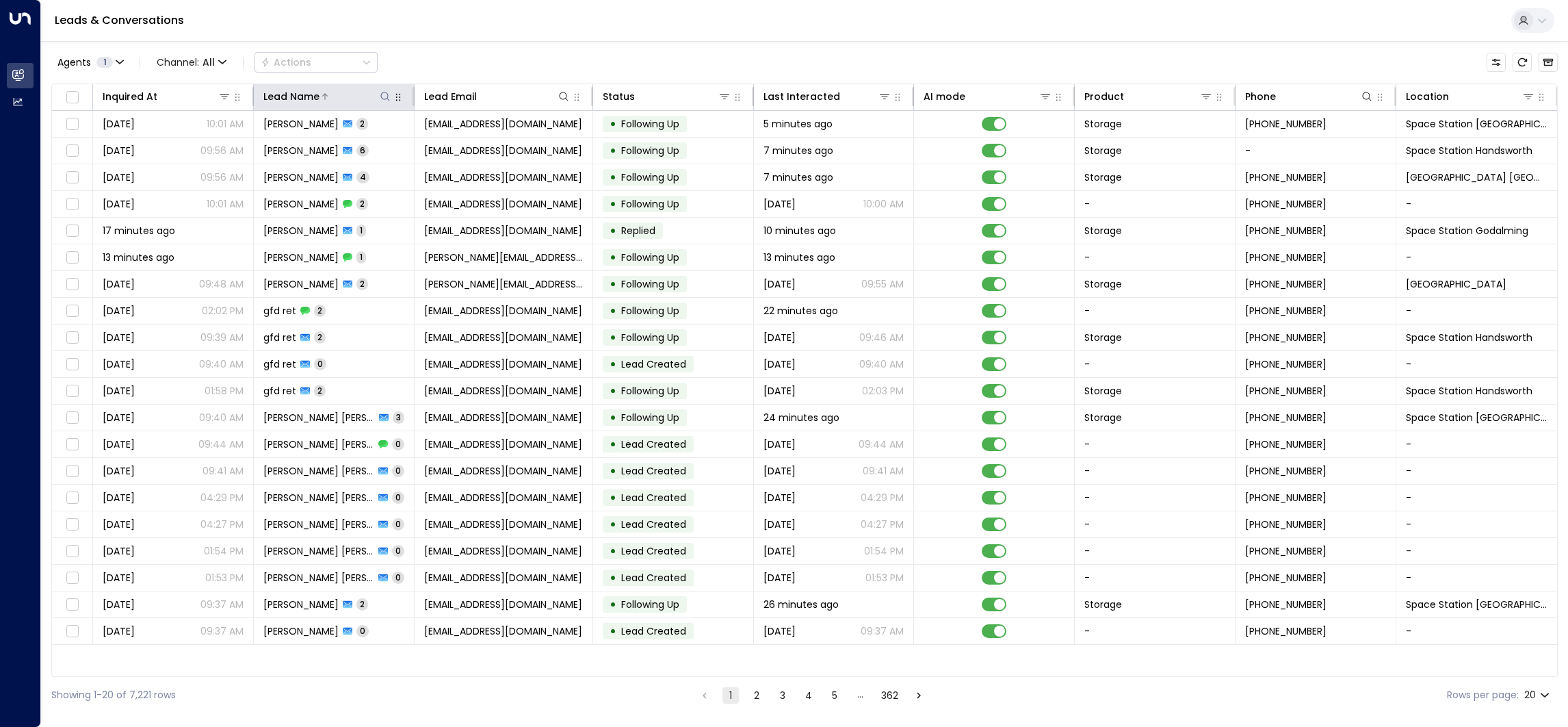
click at [383, 91] on icon at bounding box center [385, 97] width 11 height 11
type input "*****"
click at [457, 35] on div "Leads & Conversations" at bounding box center [804, 21] width 1526 height 42
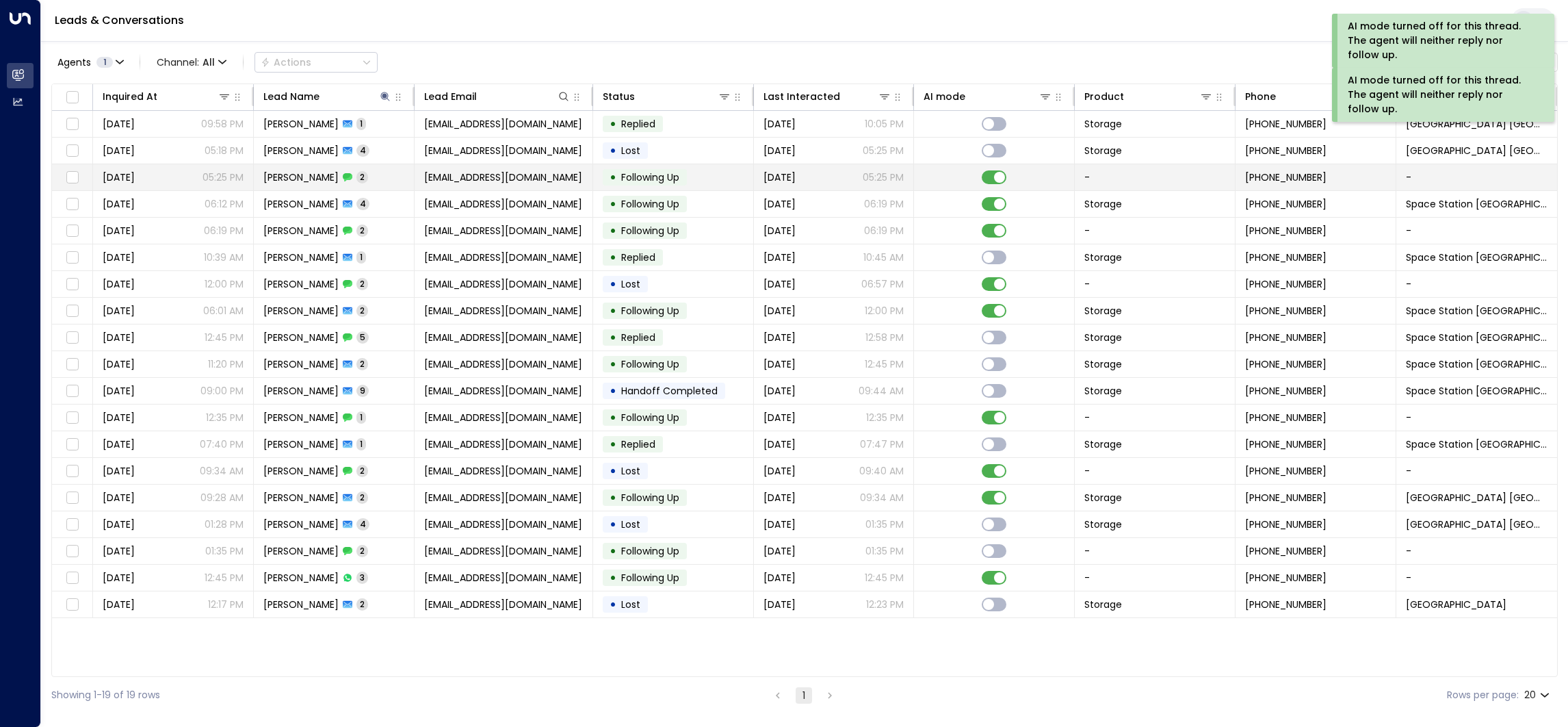
click at [820, 182] on div "[DATE] 05:25 PM" at bounding box center [834, 177] width 141 height 14
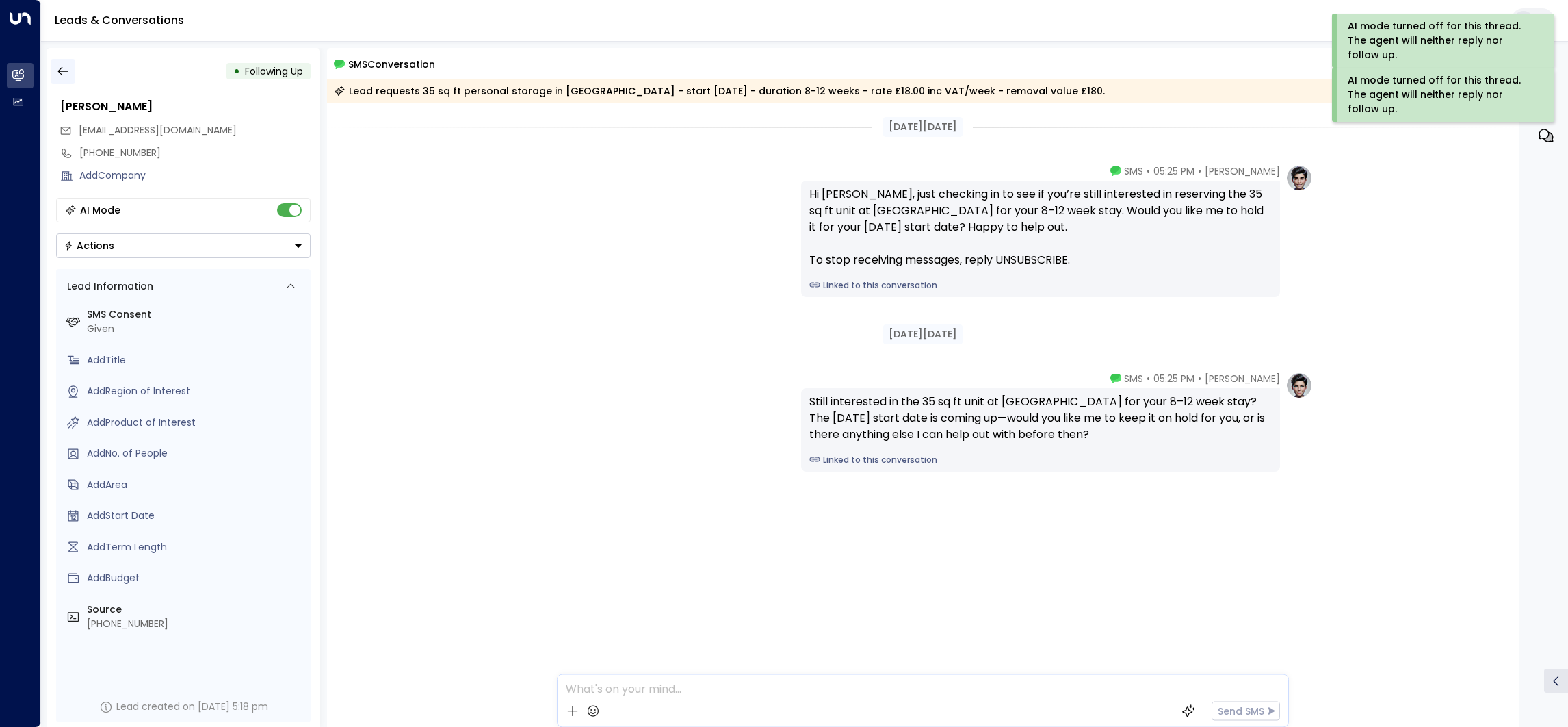
click at [62, 74] on icon "button" at bounding box center [62, 70] width 14 height 14
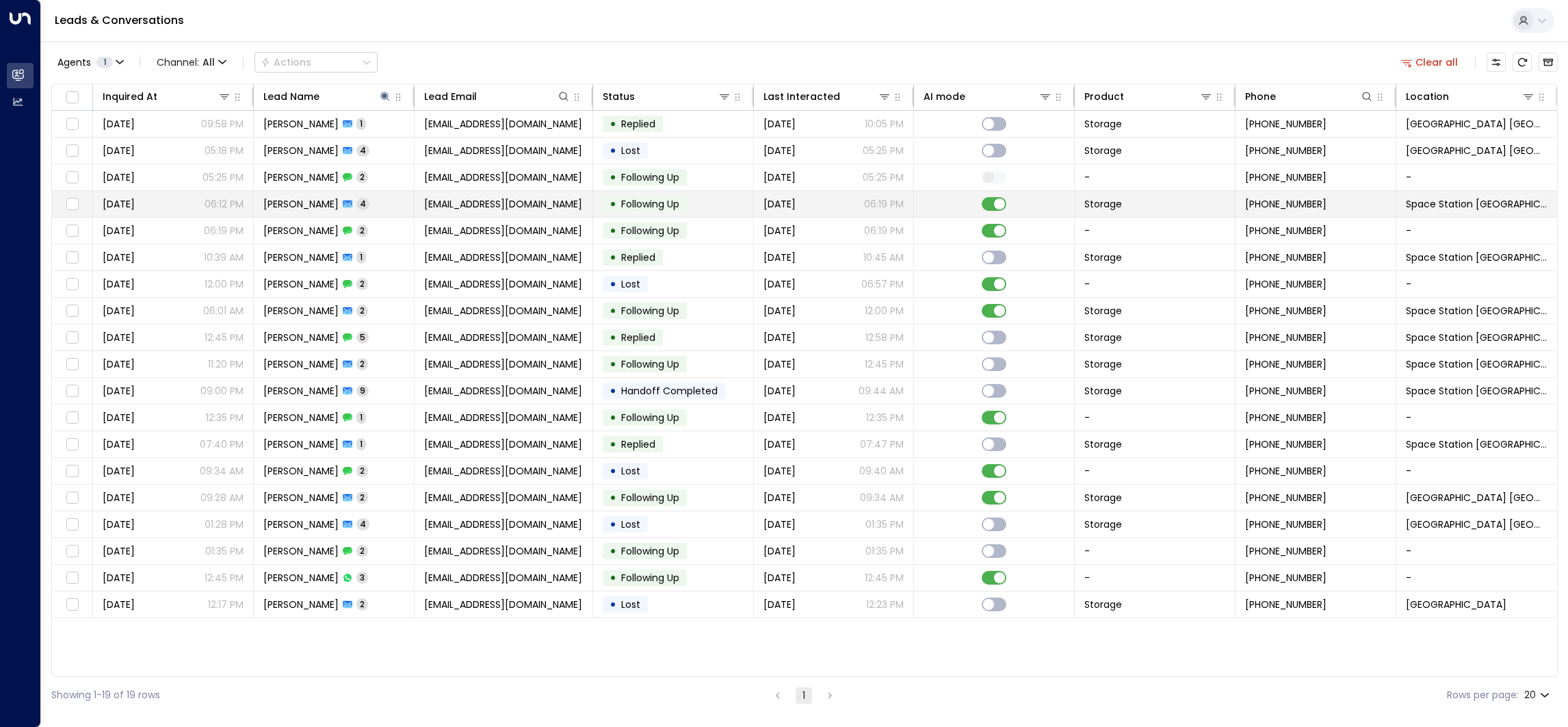
click at [944, 198] on td at bounding box center [994, 204] width 161 height 26
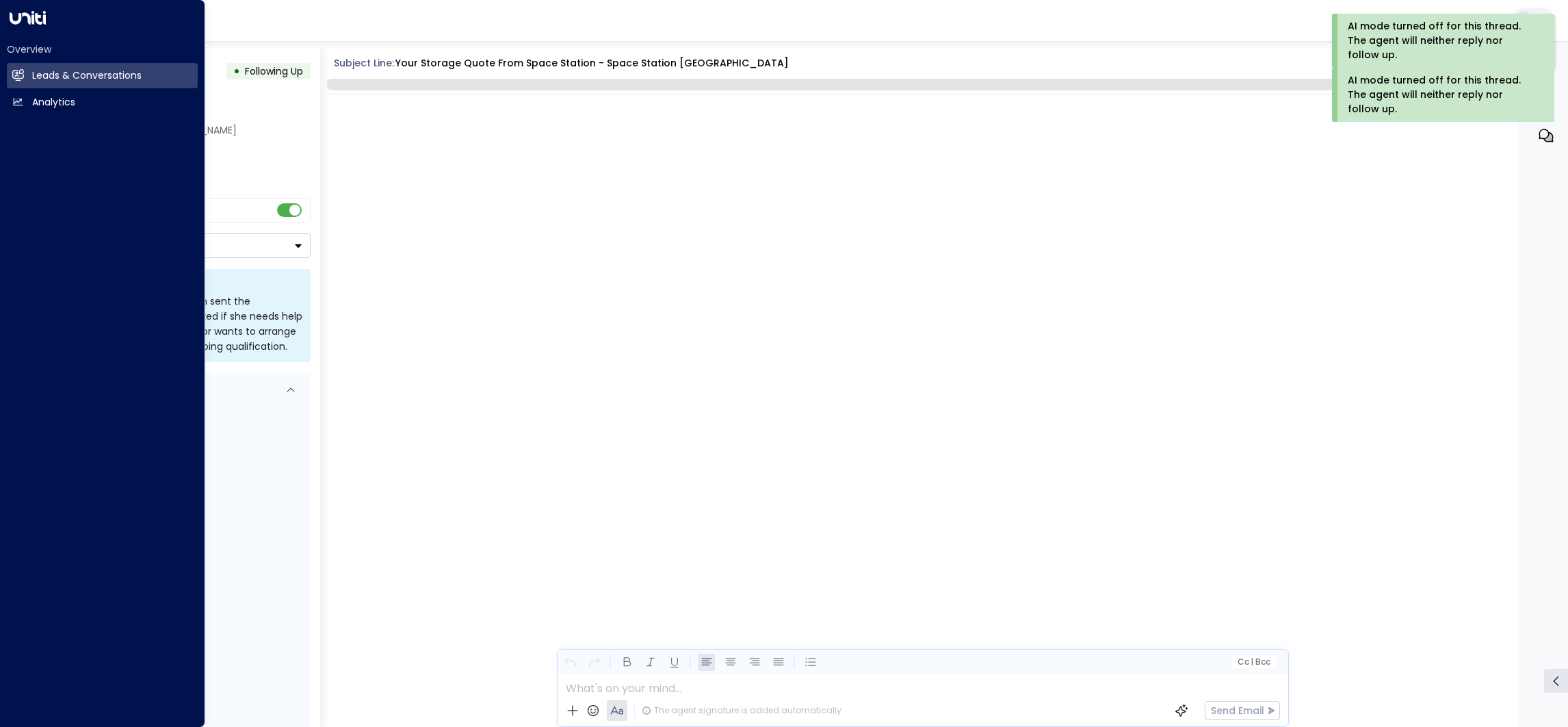
scroll to position [2506, 0]
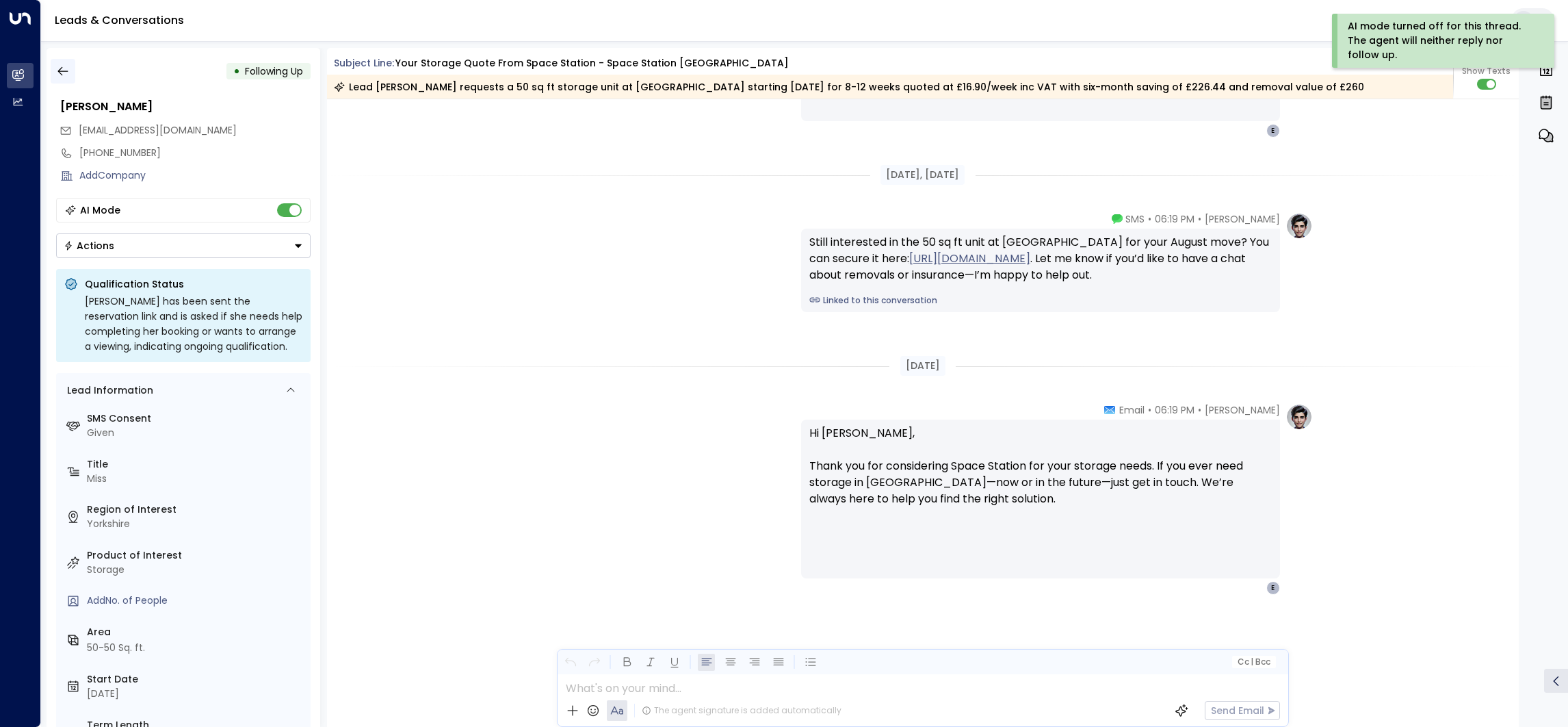
click at [68, 67] on icon "button" at bounding box center [62, 70] width 14 height 14
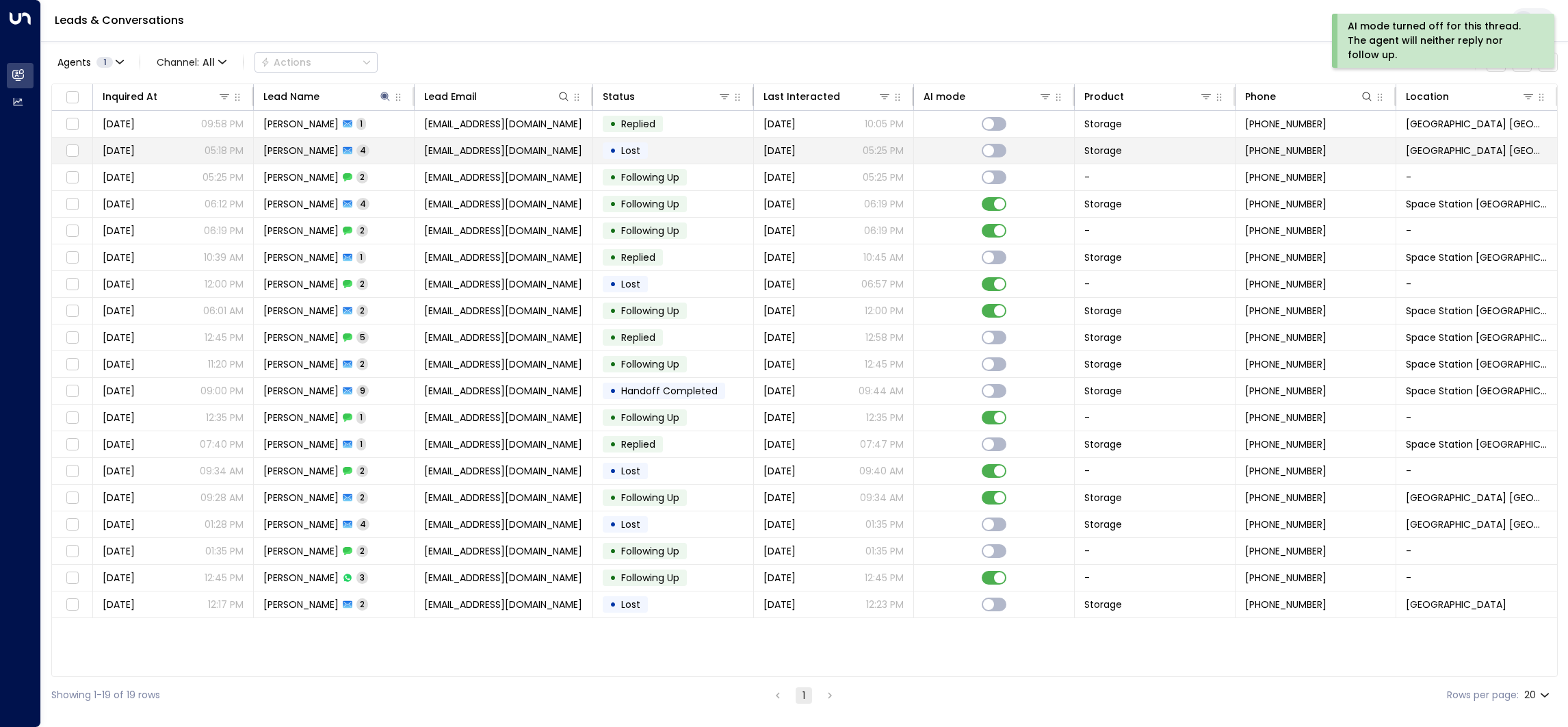
click at [557, 154] on td "[EMAIL_ADDRESS][DOMAIN_NAME]" at bounding box center [503, 150] width 178 height 26
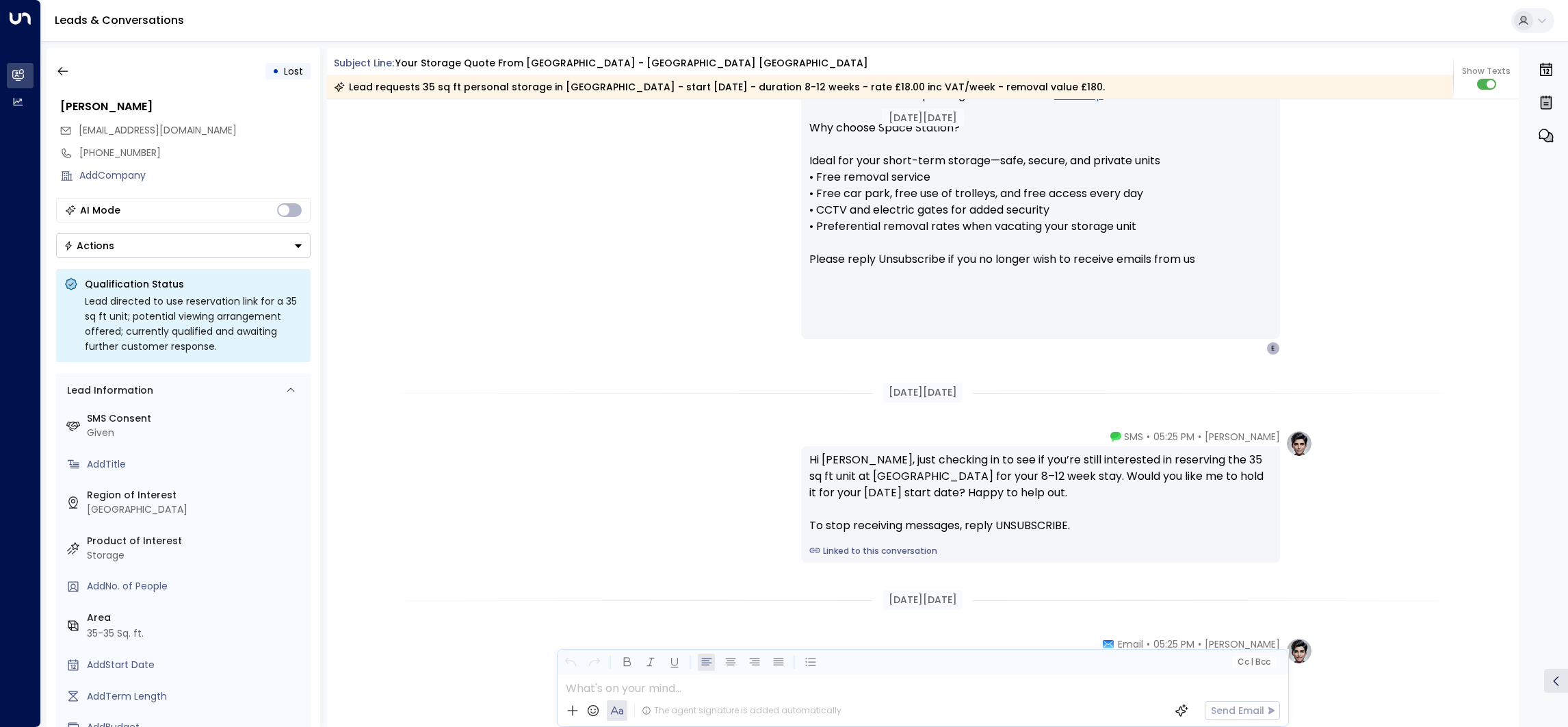
scroll to position [1280, 0]
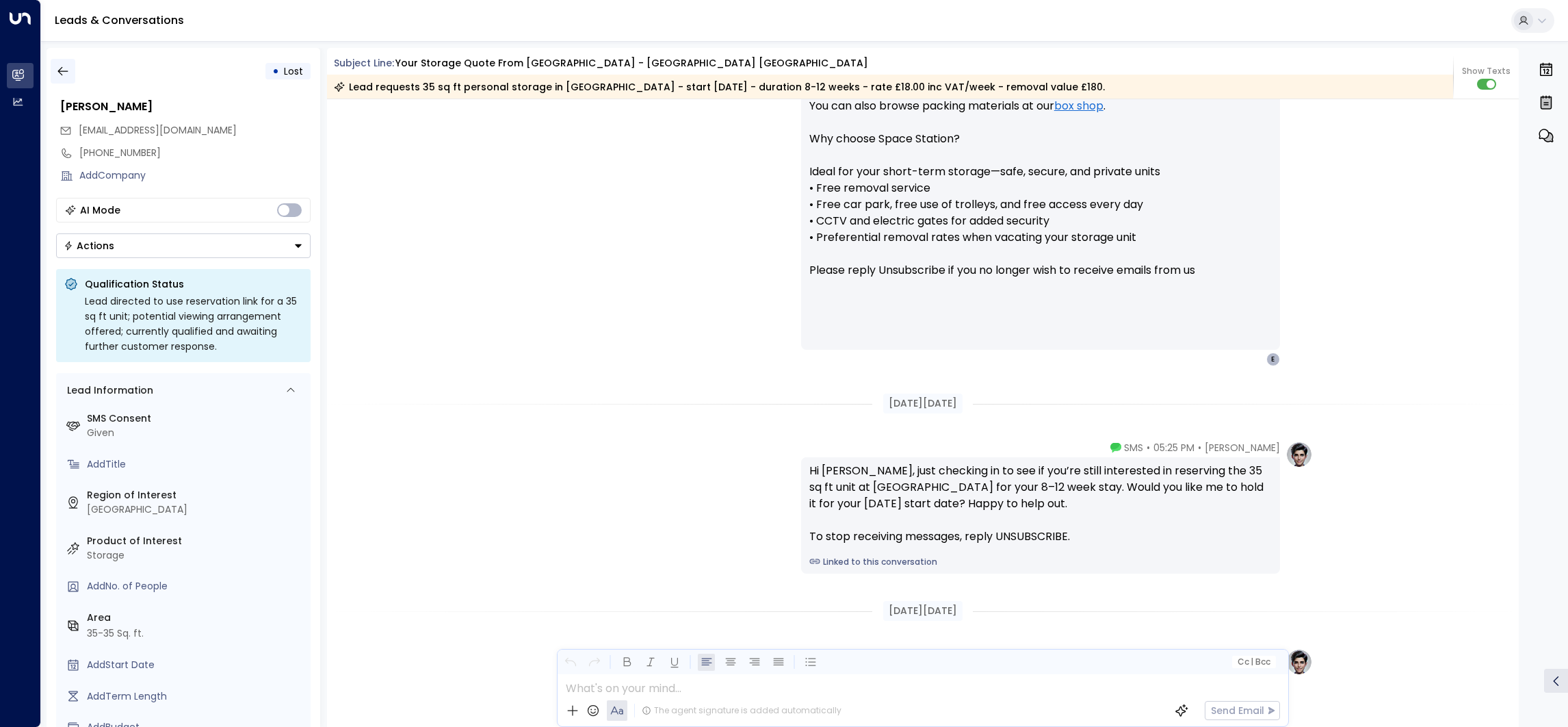
click at [63, 74] on icon "button" at bounding box center [62, 70] width 14 height 14
